Goal: Transaction & Acquisition: Obtain resource

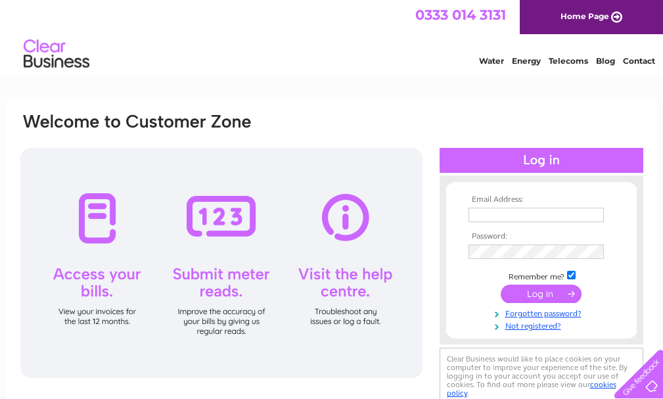
click at [488, 216] on input "text" at bounding box center [535, 215] width 135 height 14
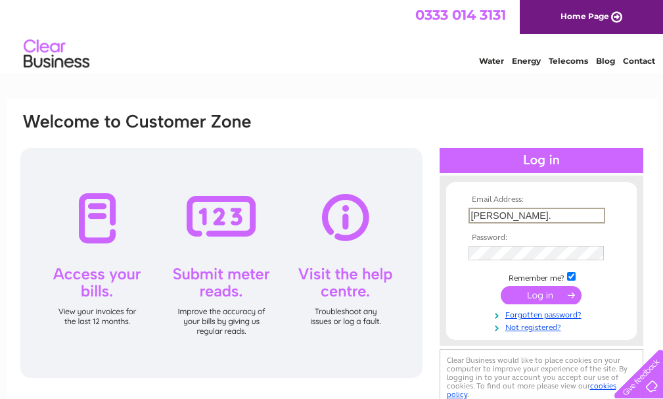
type input "kevin@kevinfarish.co.uk"
click at [409, 336] on div at bounding box center [221, 263] width 402 height 230
click at [524, 303] on input "submit" at bounding box center [541, 293] width 81 height 18
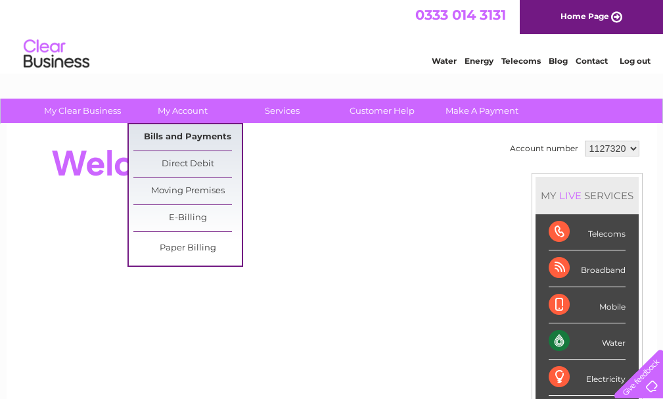
click at [158, 131] on link "Bills and Payments" at bounding box center [187, 137] width 108 height 26
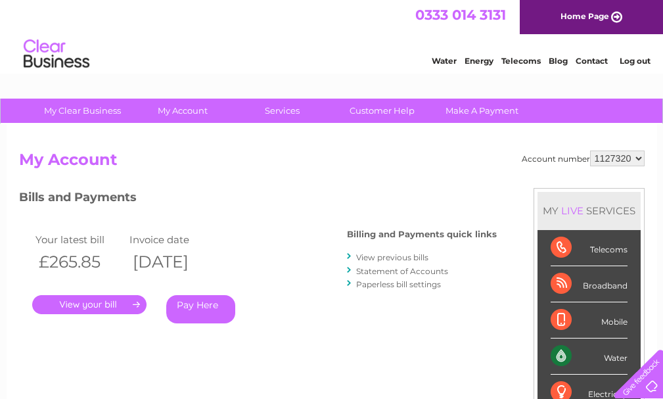
click at [137, 302] on link "." at bounding box center [89, 304] width 114 height 19
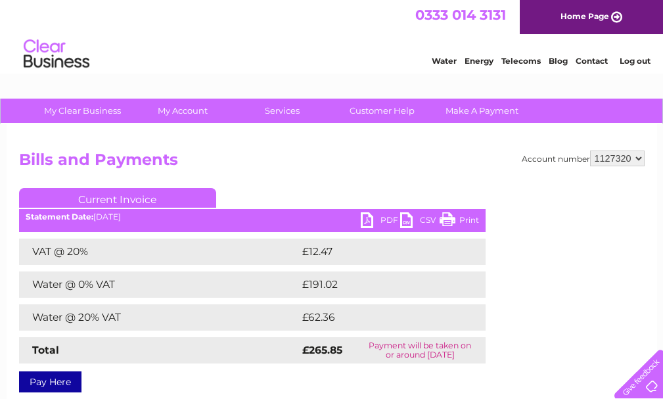
click at [384, 221] on link "PDF" at bounding box center [380, 221] width 39 height 19
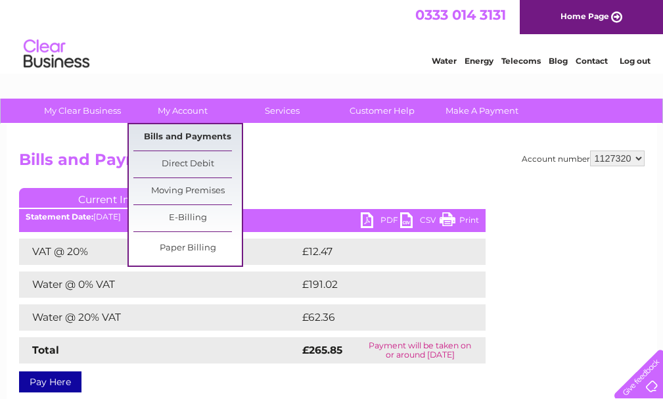
click at [193, 135] on link "Bills and Payments" at bounding box center [187, 137] width 108 height 26
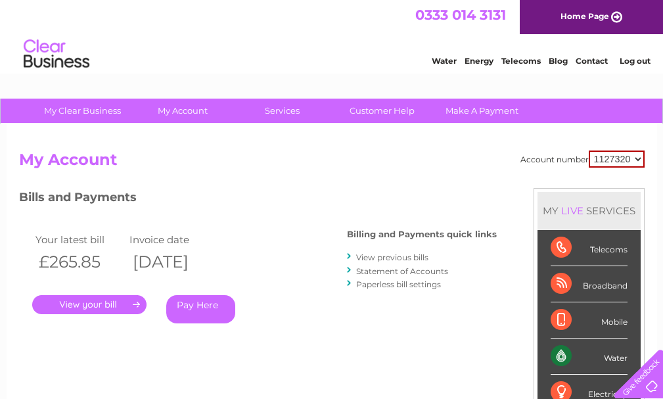
click at [137, 307] on link "." at bounding box center [89, 304] width 114 height 19
